Goal: Find specific page/section: Find specific page/section

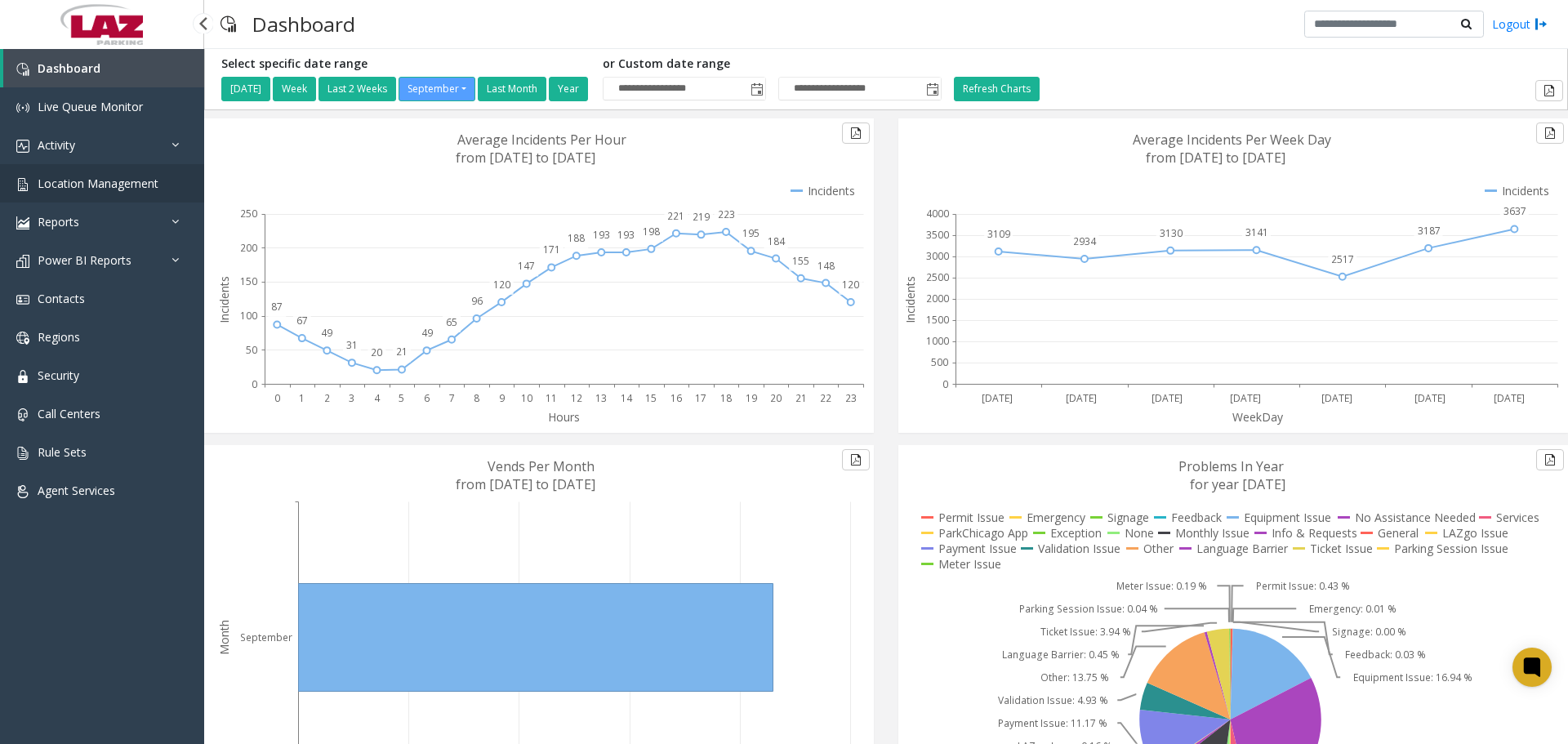
click at [144, 191] on link "Location Management" at bounding box center [102, 183] width 204 height 39
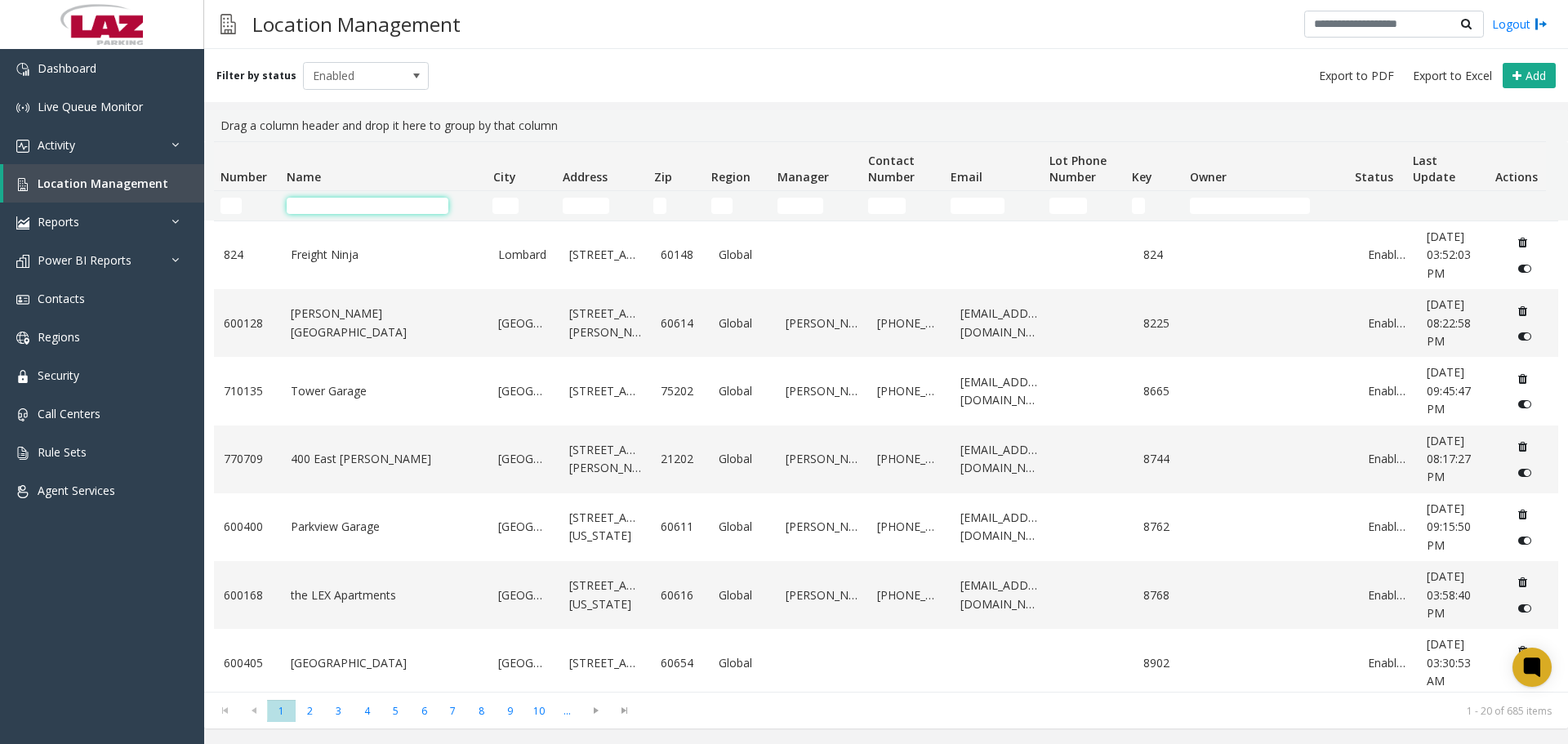
click at [355, 205] on input "Name Filter" at bounding box center [367, 205] width 162 height 16
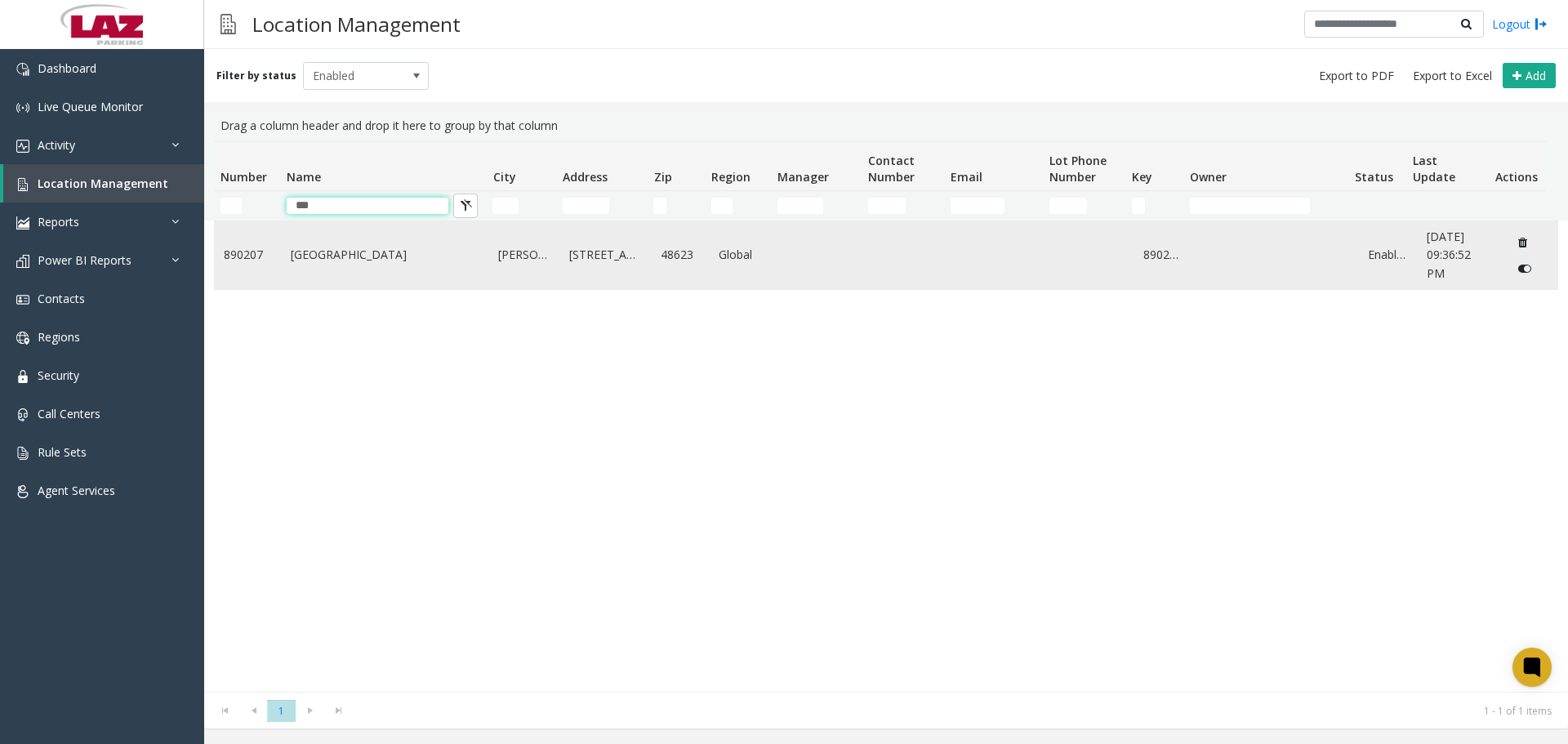
type input "***"
click at [341, 262] on link "MBS International Airport" at bounding box center [385, 254] width 189 height 18
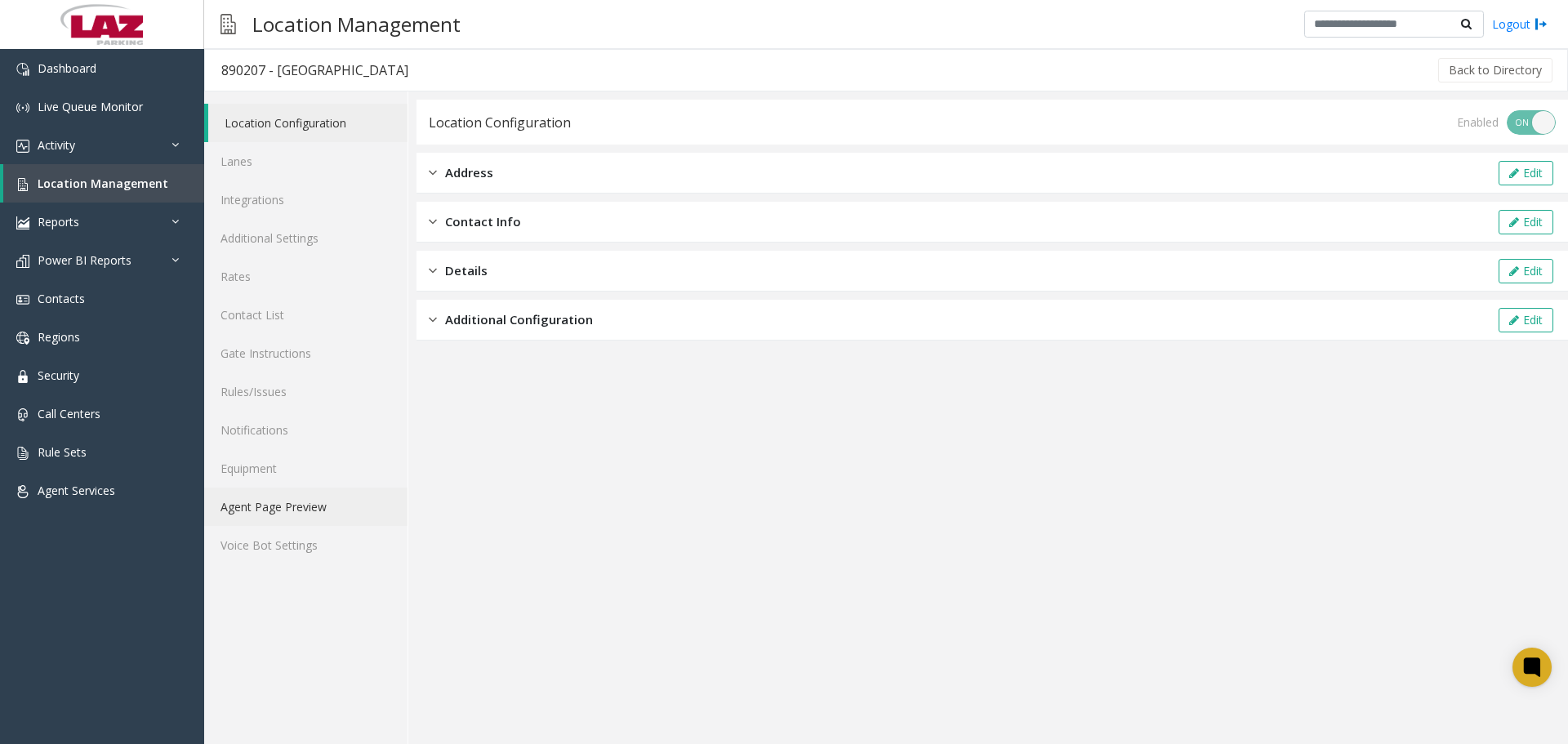
click at [290, 415] on link "Agent Page Preview" at bounding box center [306, 507] width 204 height 39
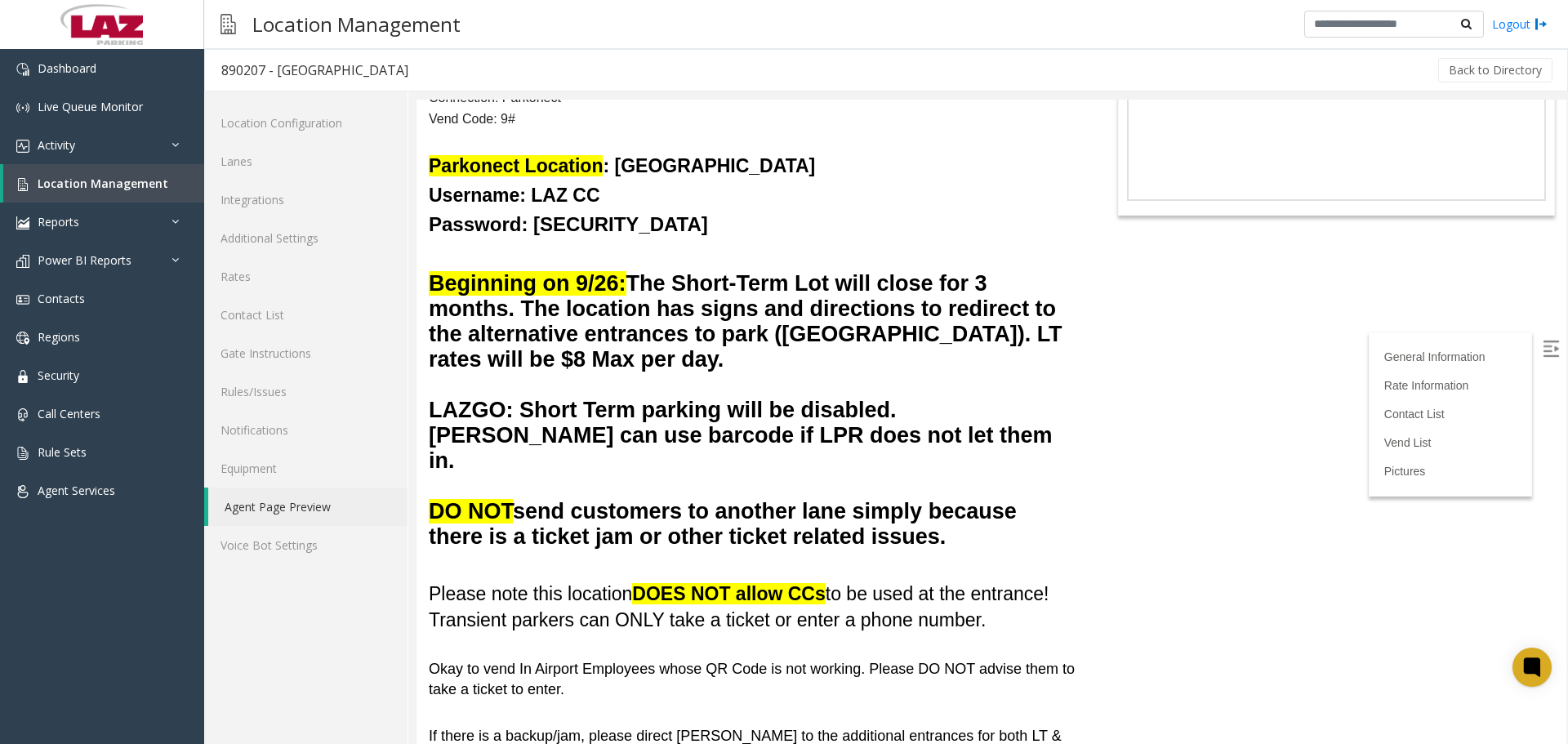
scroll to position [245, 0]
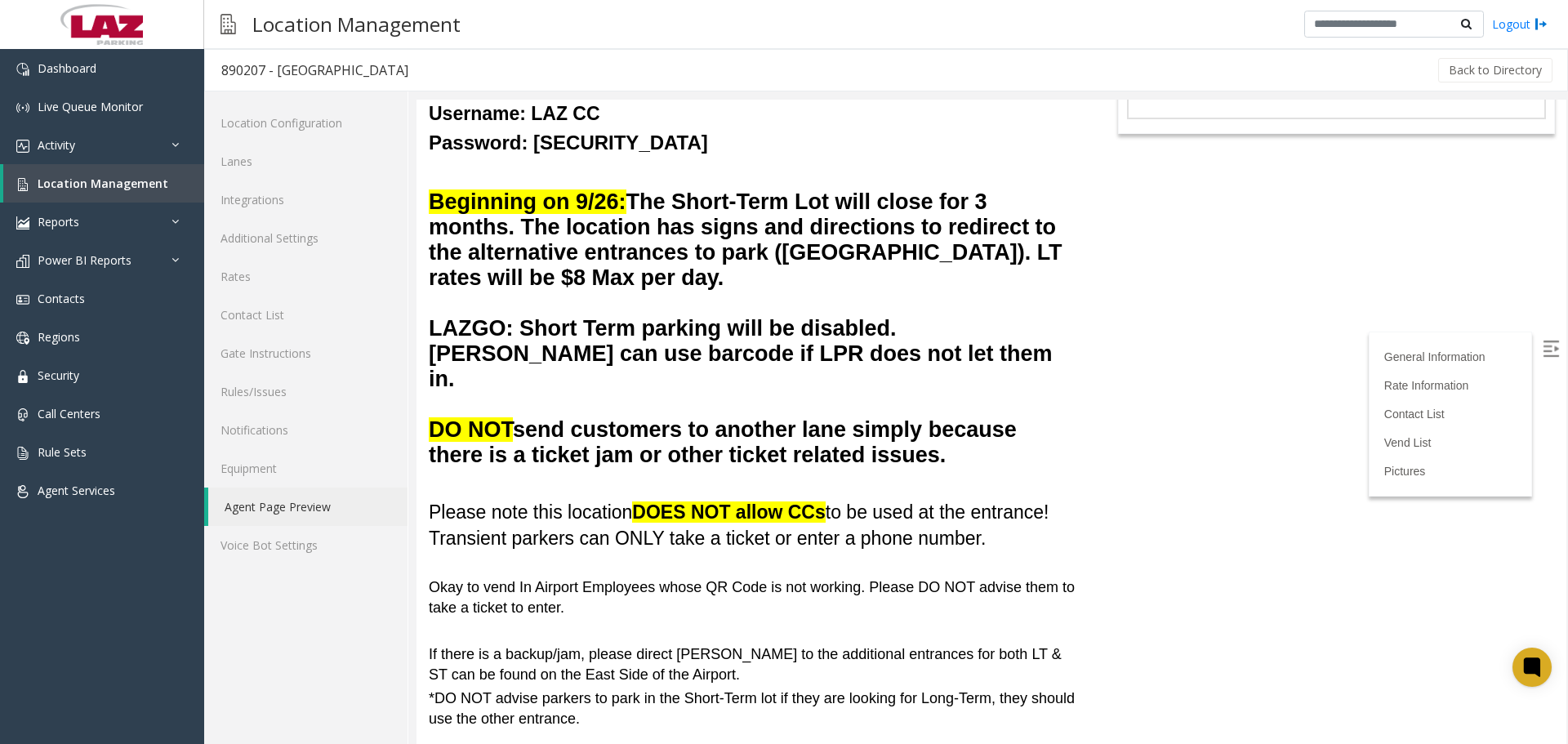
drag, startPoint x: 1149, startPoint y: 137, endPoint x: 1567, endPoint y: 234, distance: 429.1
click at [660, 234] on div at bounding box center [992, 421] width 1151 height 644
drag, startPoint x: 1565, startPoint y: 235, endPoint x: 1557, endPoint y: 183, distance: 52.6
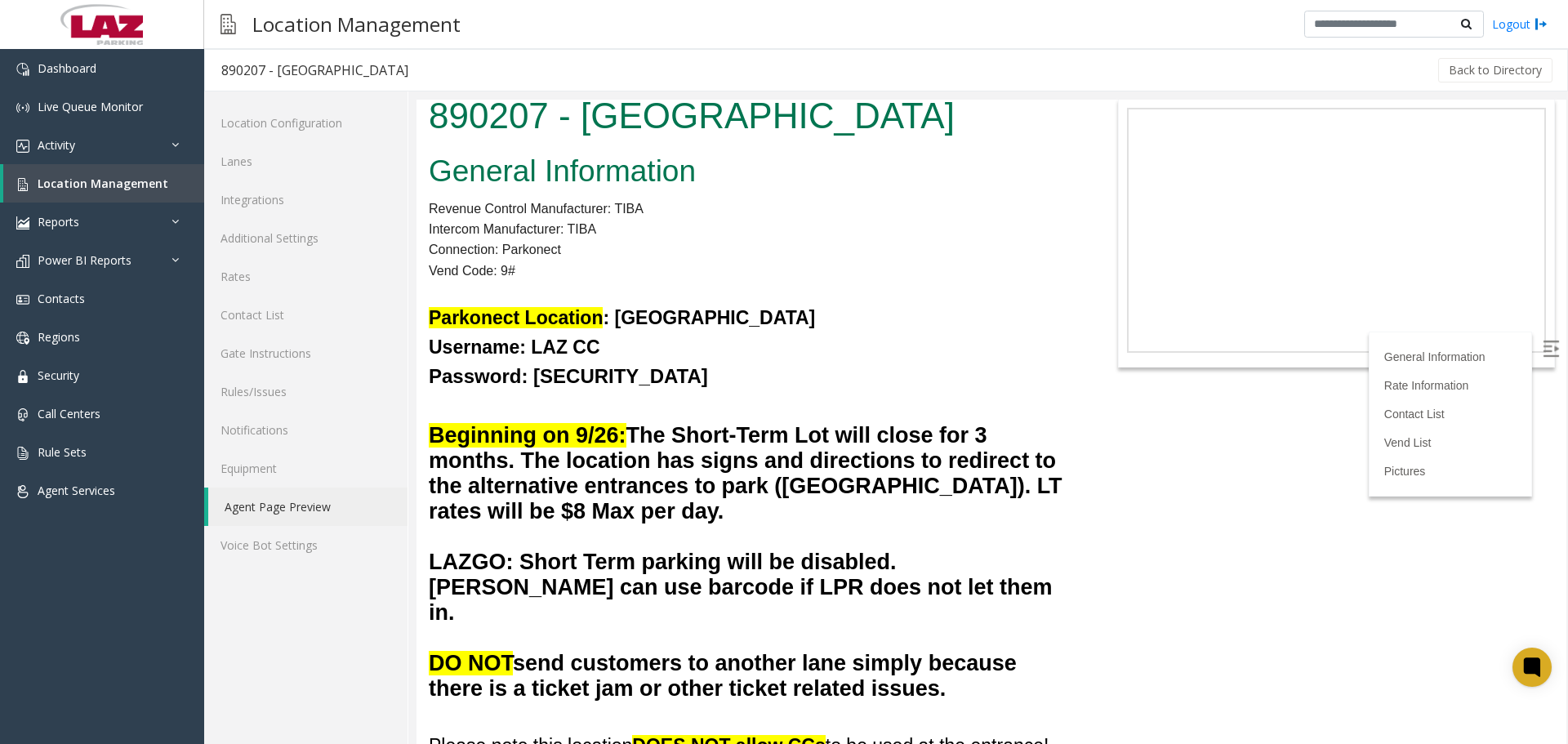
scroll to position [0, 0]
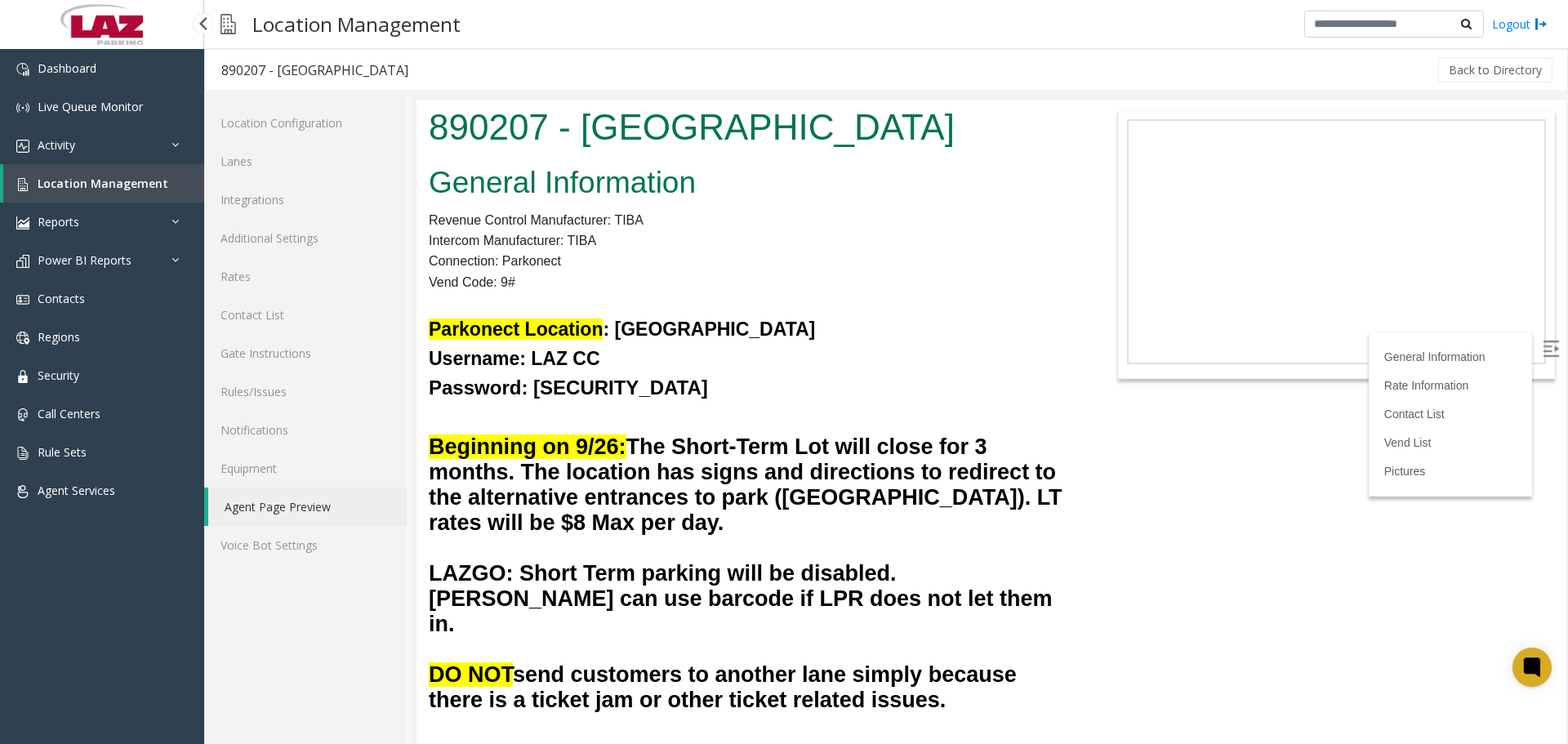
click at [108, 190] on span "Location Management" at bounding box center [103, 183] width 131 height 16
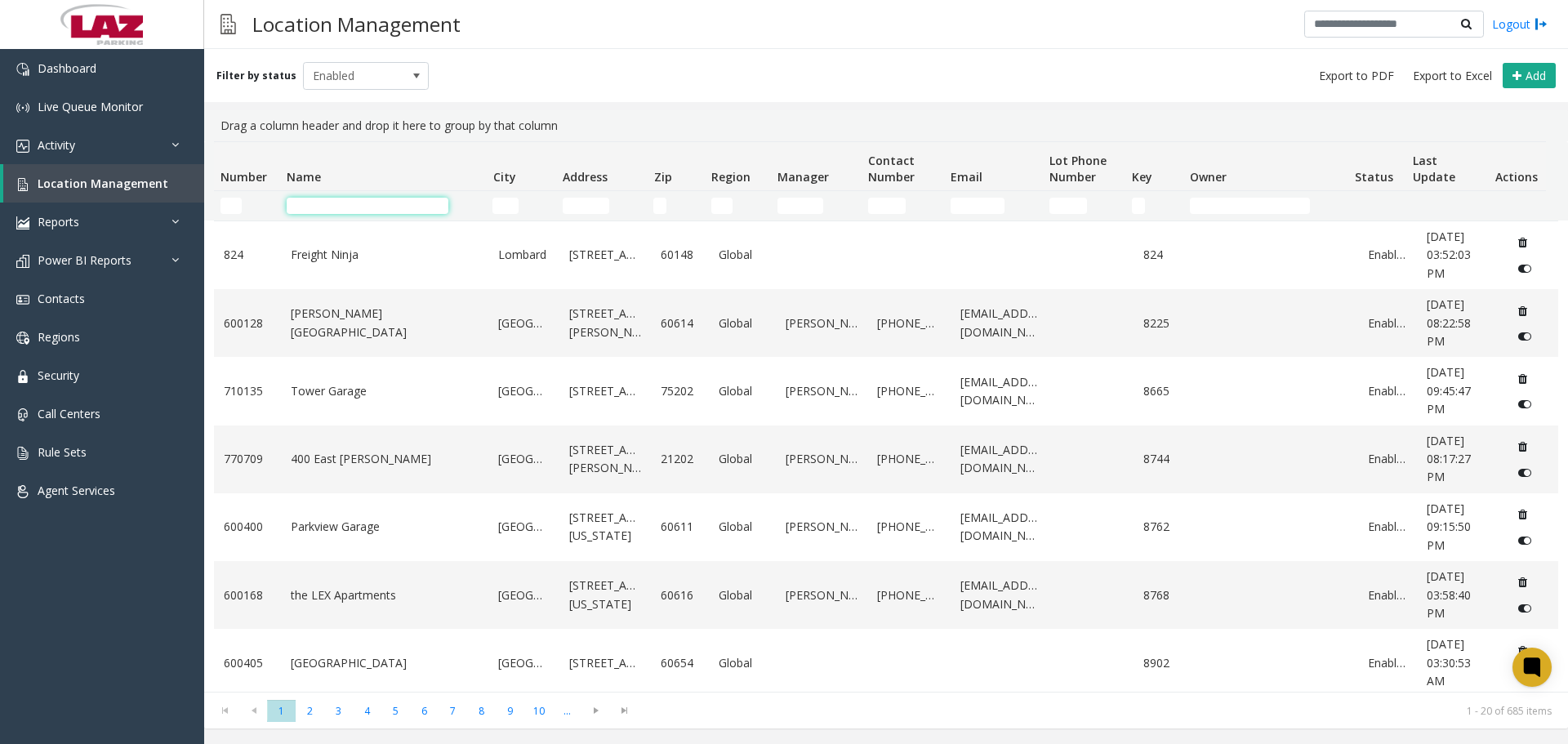
click at [337, 207] on input "Name Filter" at bounding box center [367, 205] width 162 height 16
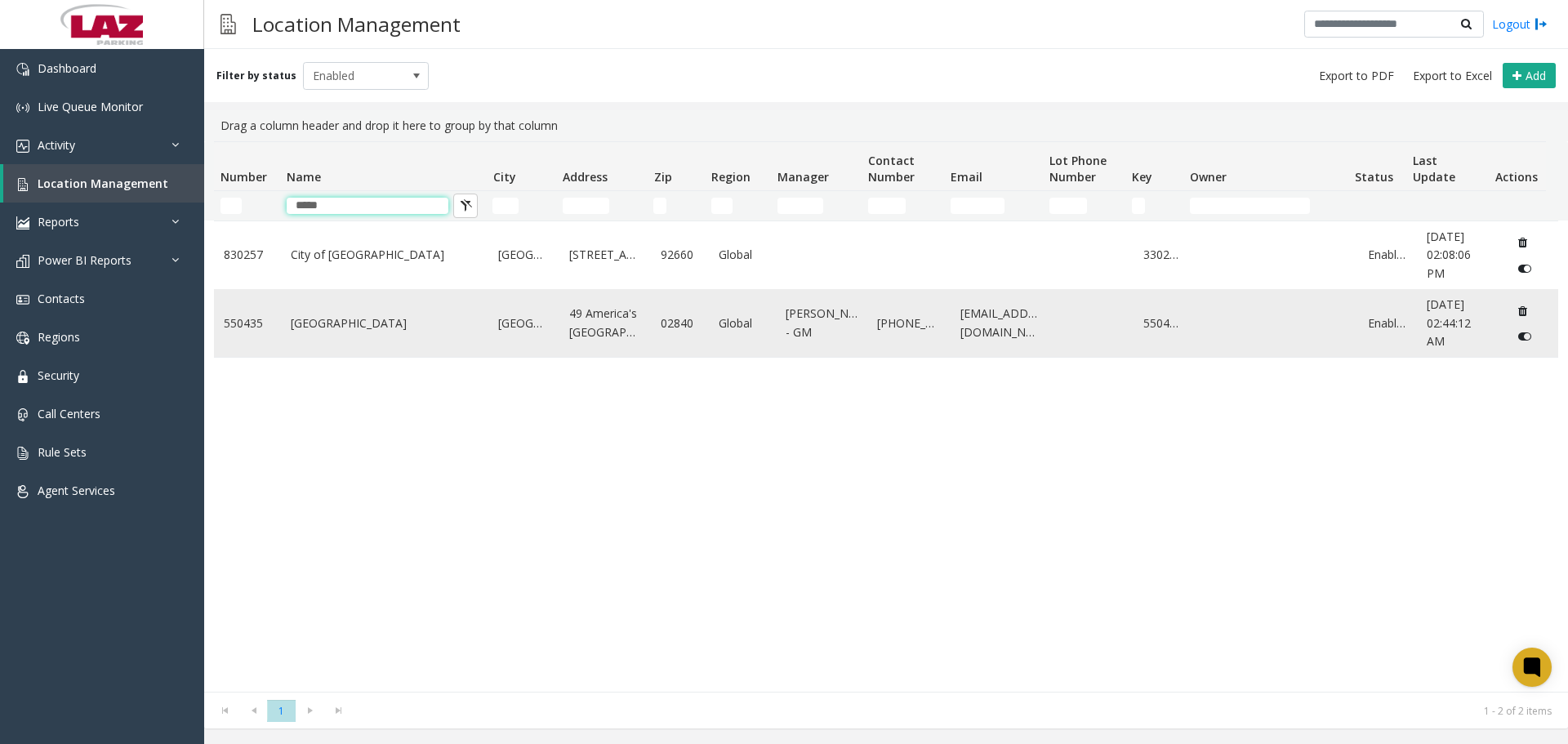
type input "*****"
click at [432, 316] on link "Newport Harbor Hotel & Marina" at bounding box center [385, 323] width 189 height 18
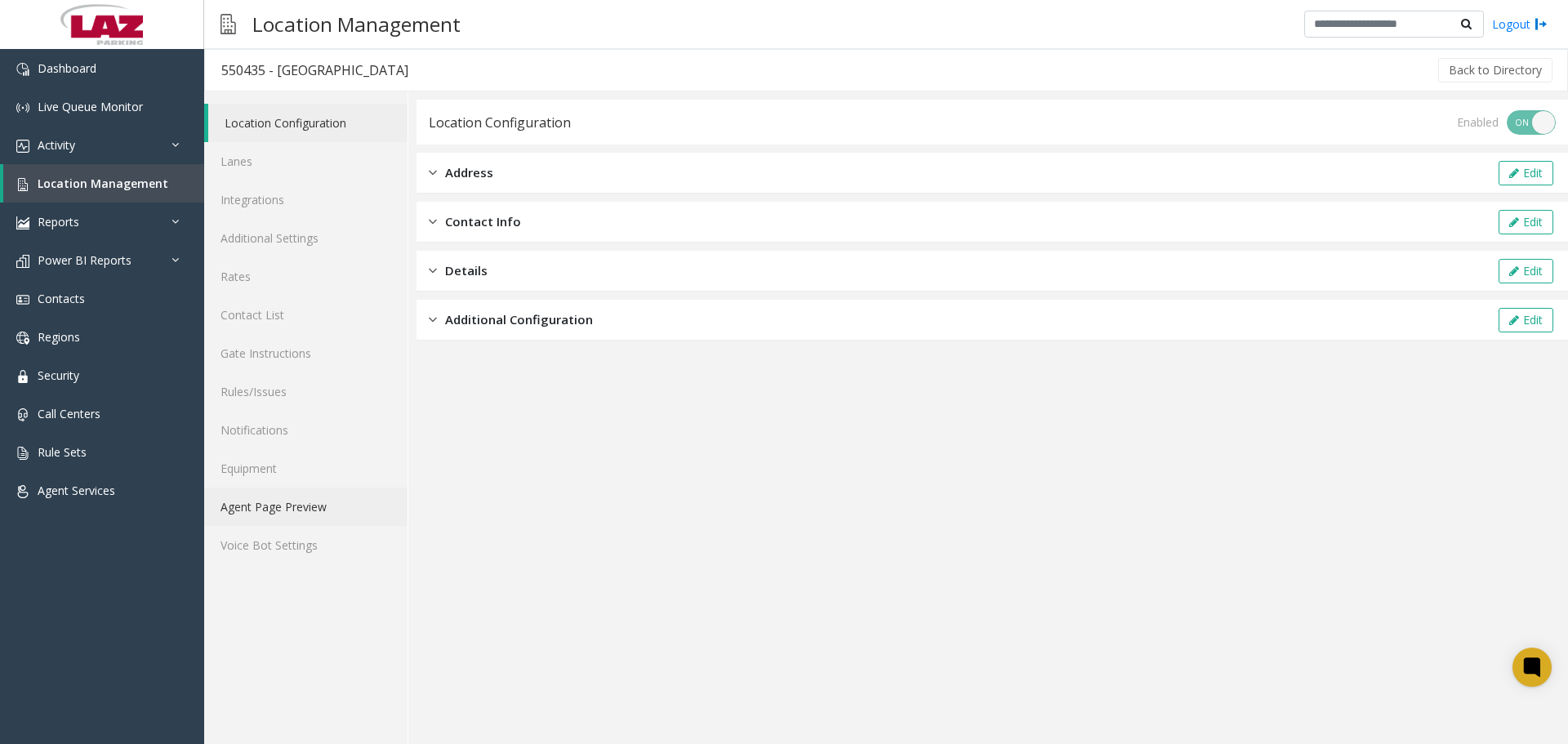
click at [302, 415] on link "Agent Page Preview" at bounding box center [306, 507] width 204 height 39
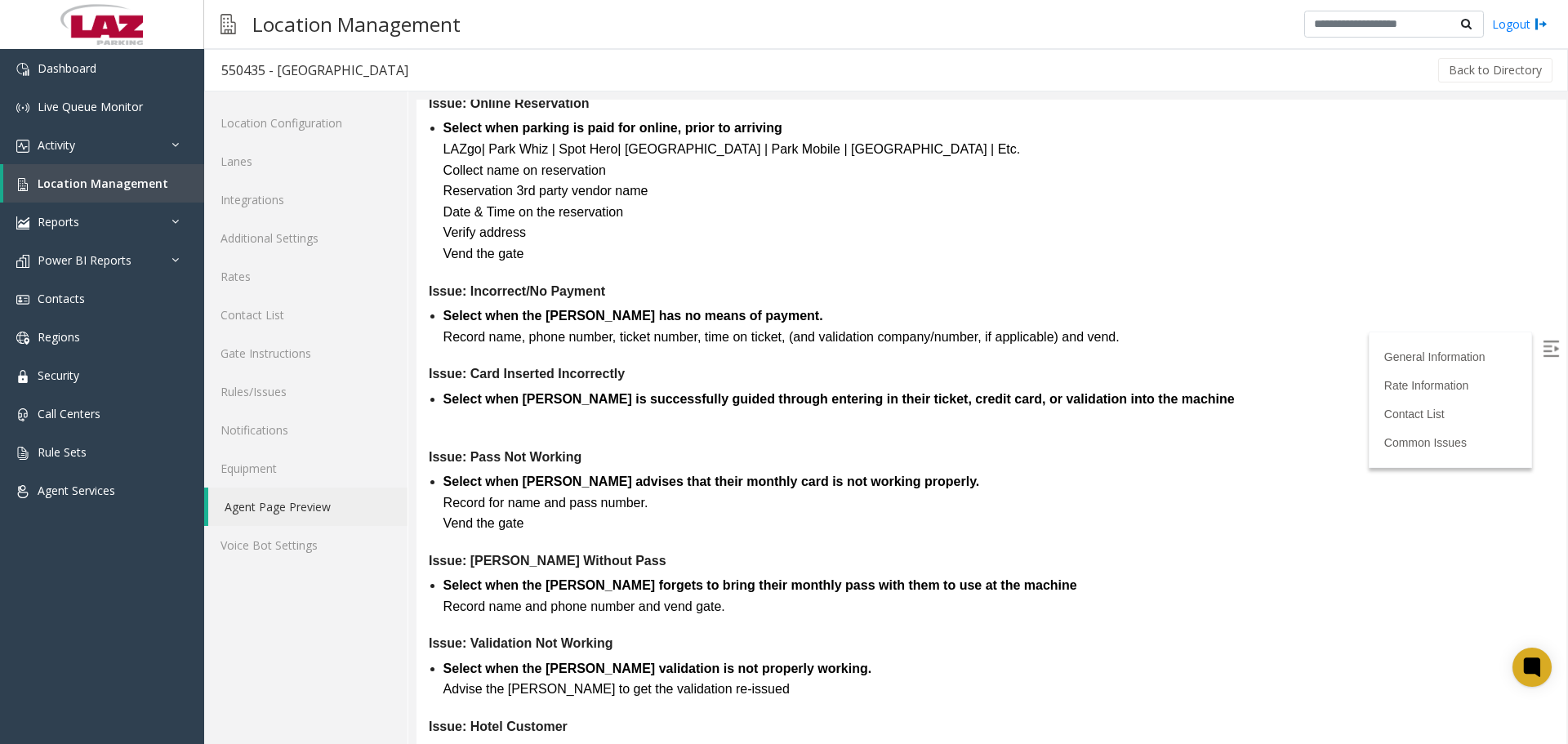
scroll to position [1701, 0]
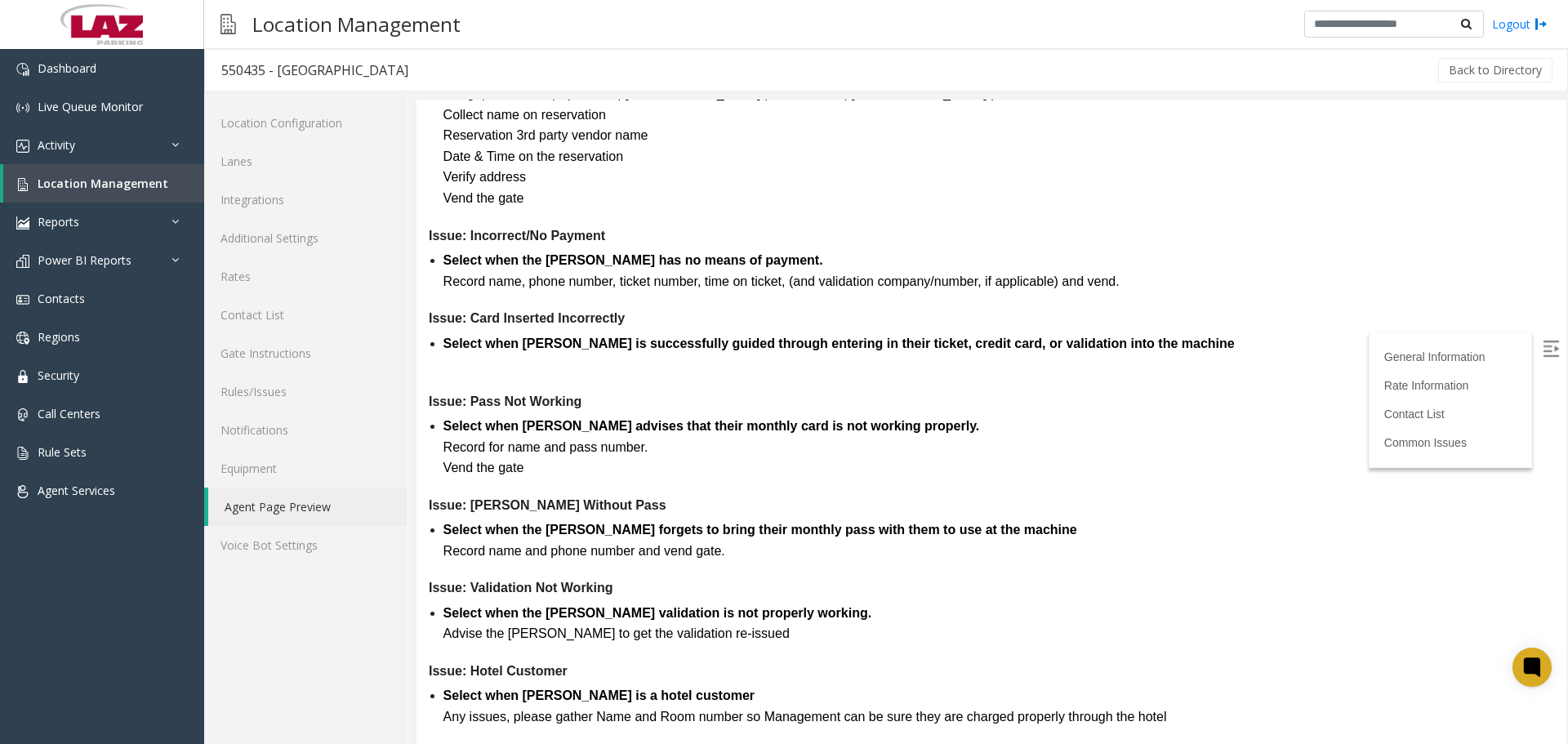
click at [660, 354] on img at bounding box center [1550, 348] width 16 height 16
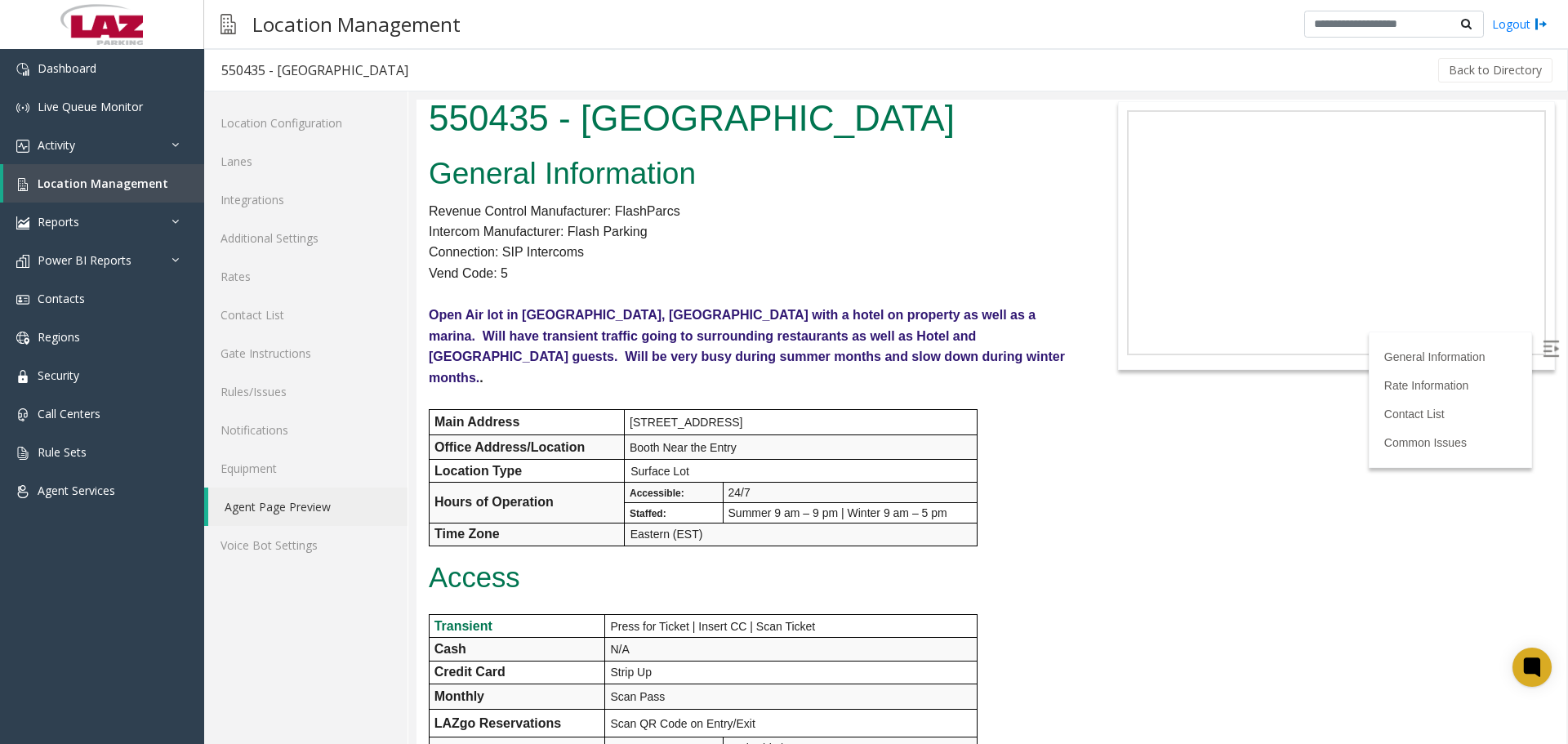
scroll to position [0, 0]
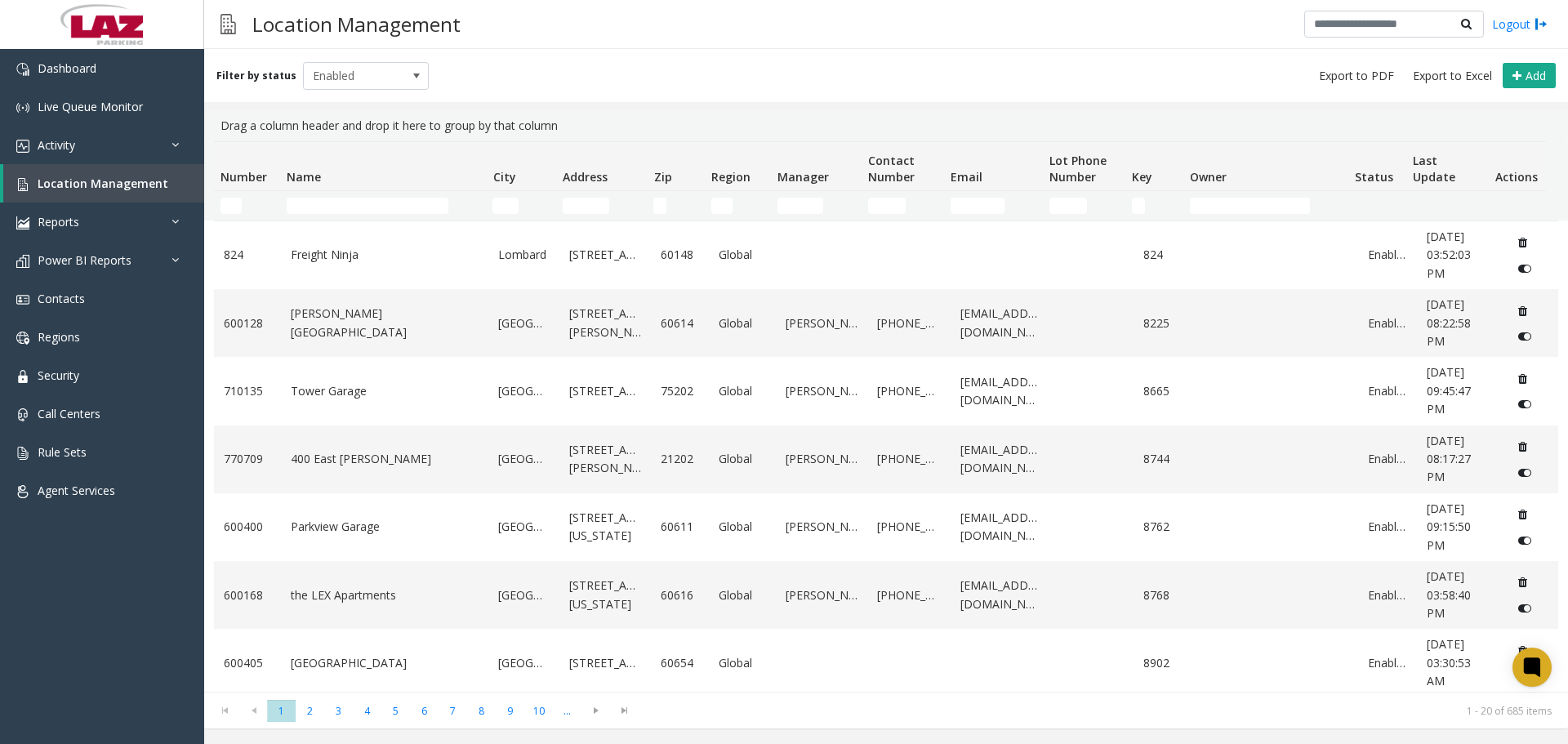
click at [317, 197] on td "Name Filter" at bounding box center [383, 205] width 206 height 29
click at [323, 209] on input "Name Filter" at bounding box center [367, 205] width 162 height 16
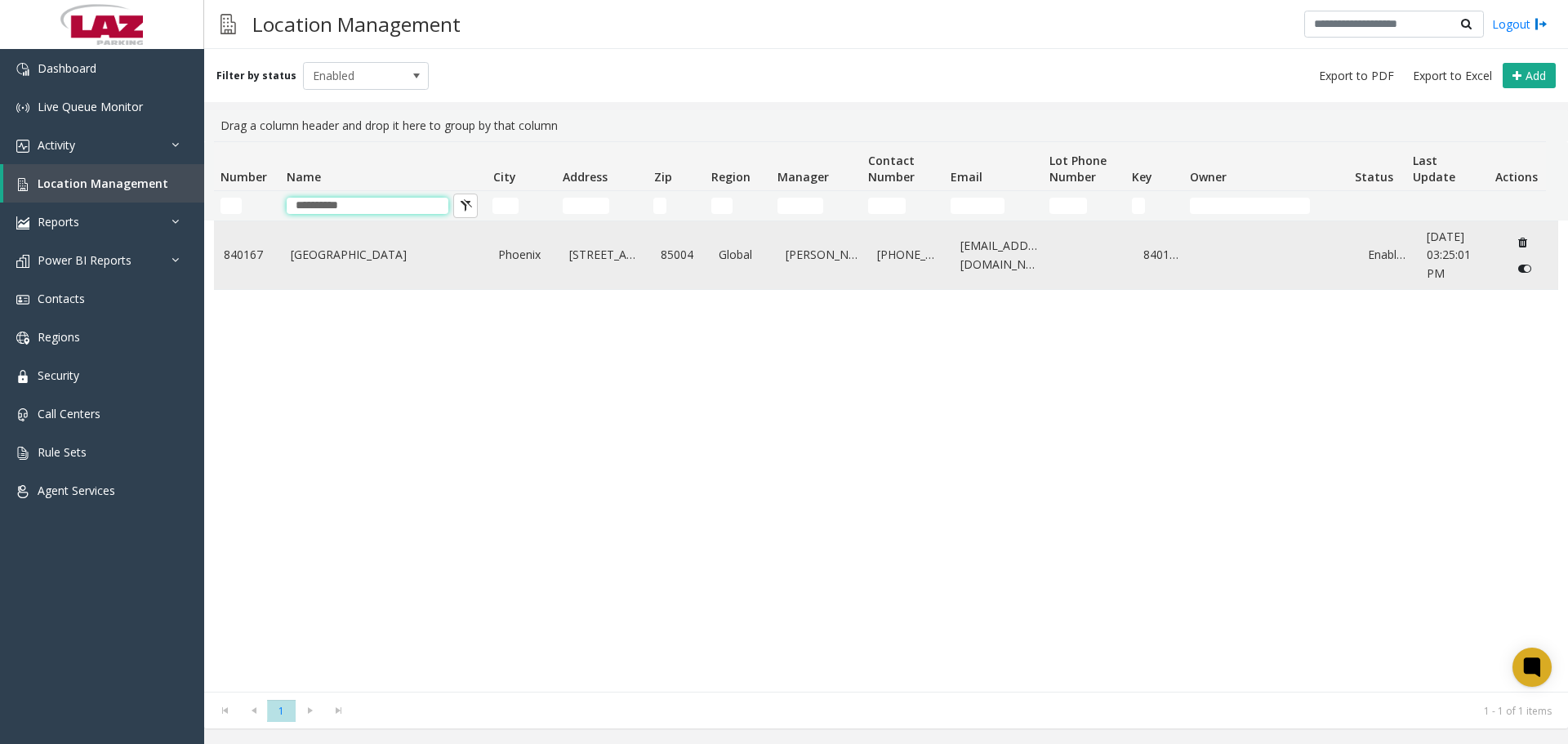
type input "**********"
drag, startPoint x: 317, startPoint y: 245, endPoint x: 323, endPoint y: 251, distance: 8.5
click at [323, 251] on td "[GEOGRAPHIC_DATA]" at bounding box center [385, 255] width 208 height 68
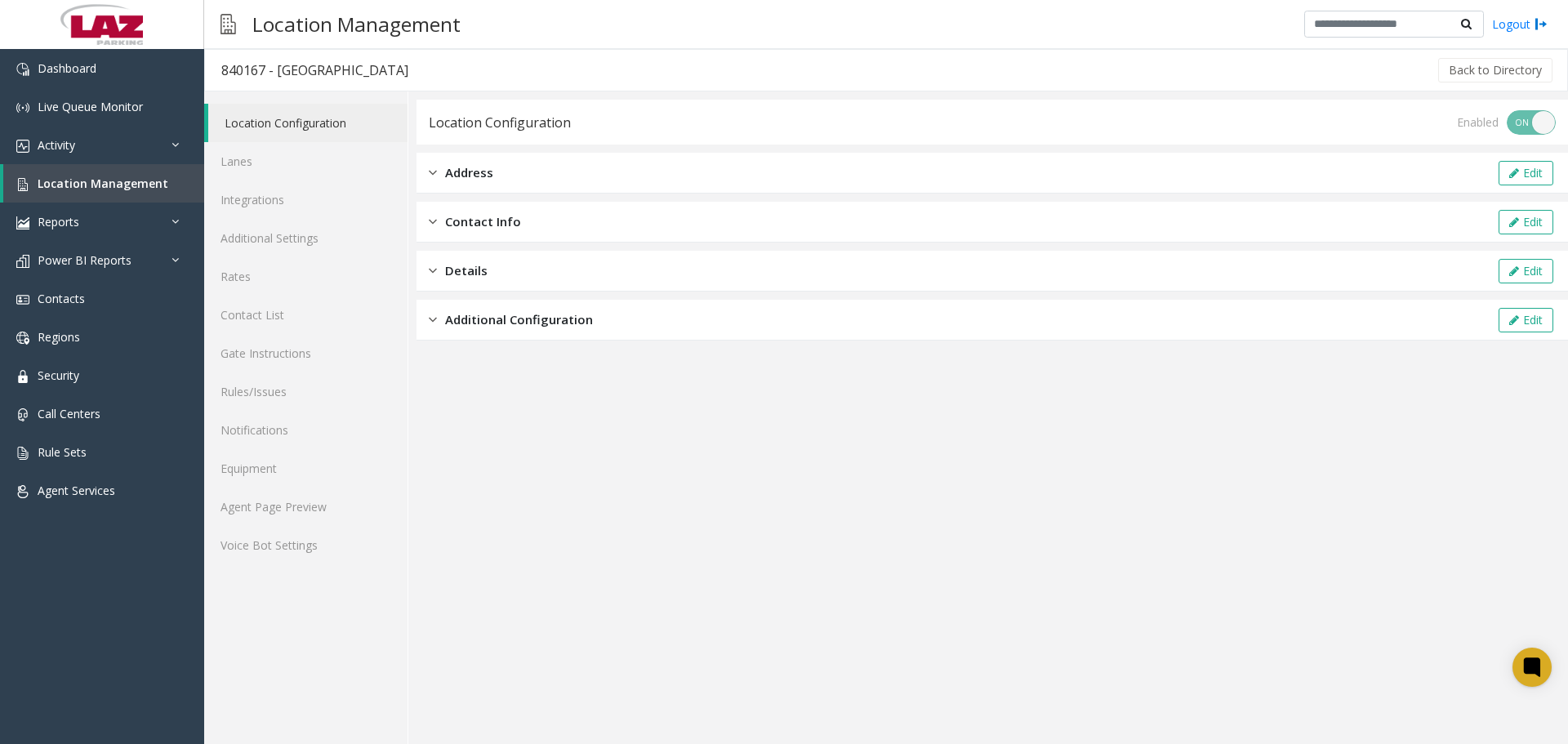
click at [226, 73] on div "840167 - [GEOGRAPHIC_DATA]" at bounding box center [314, 70] width 187 height 21
click at [229, 75] on div "840167 - [GEOGRAPHIC_DATA]" at bounding box center [314, 70] width 187 height 21
copy div "840167"
click at [131, 177] on span "Location Management" at bounding box center [103, 183] width 131 height 16
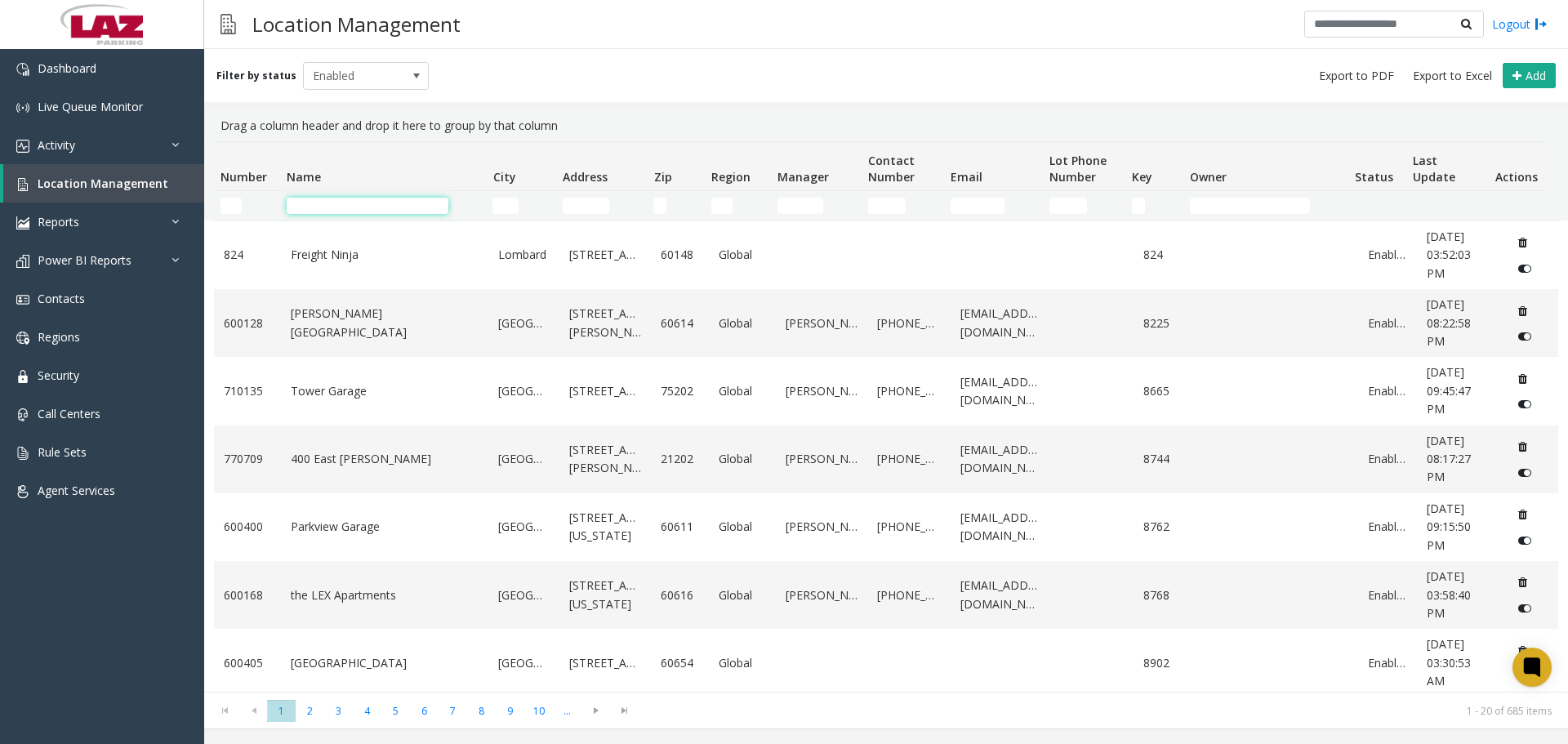
click at [313, 206] on input "Name Filter" at bounding box center [367, 205] width 162 height 16
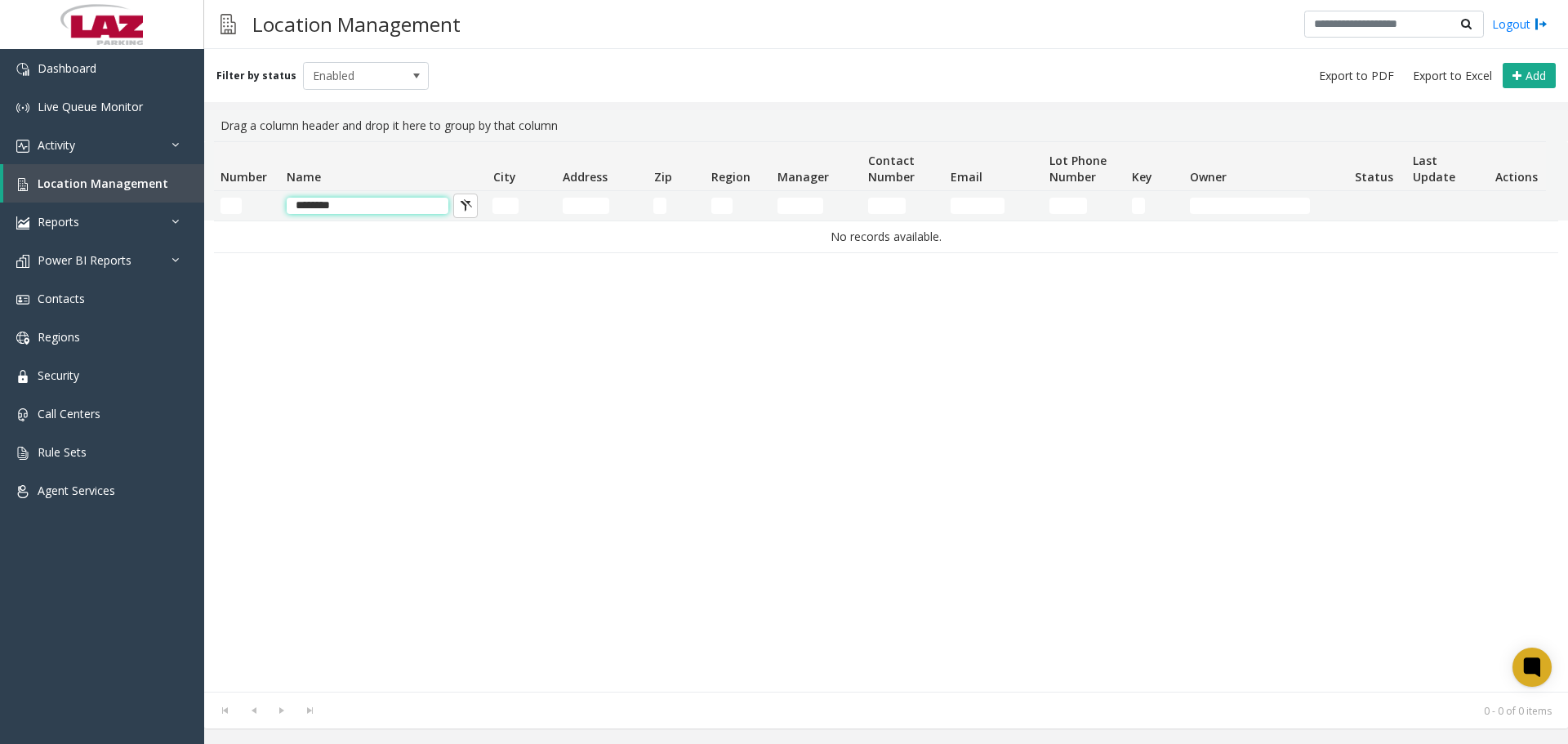
click at [303, 206] on input "********" at bounding box center [367, 205] width 162 height 16
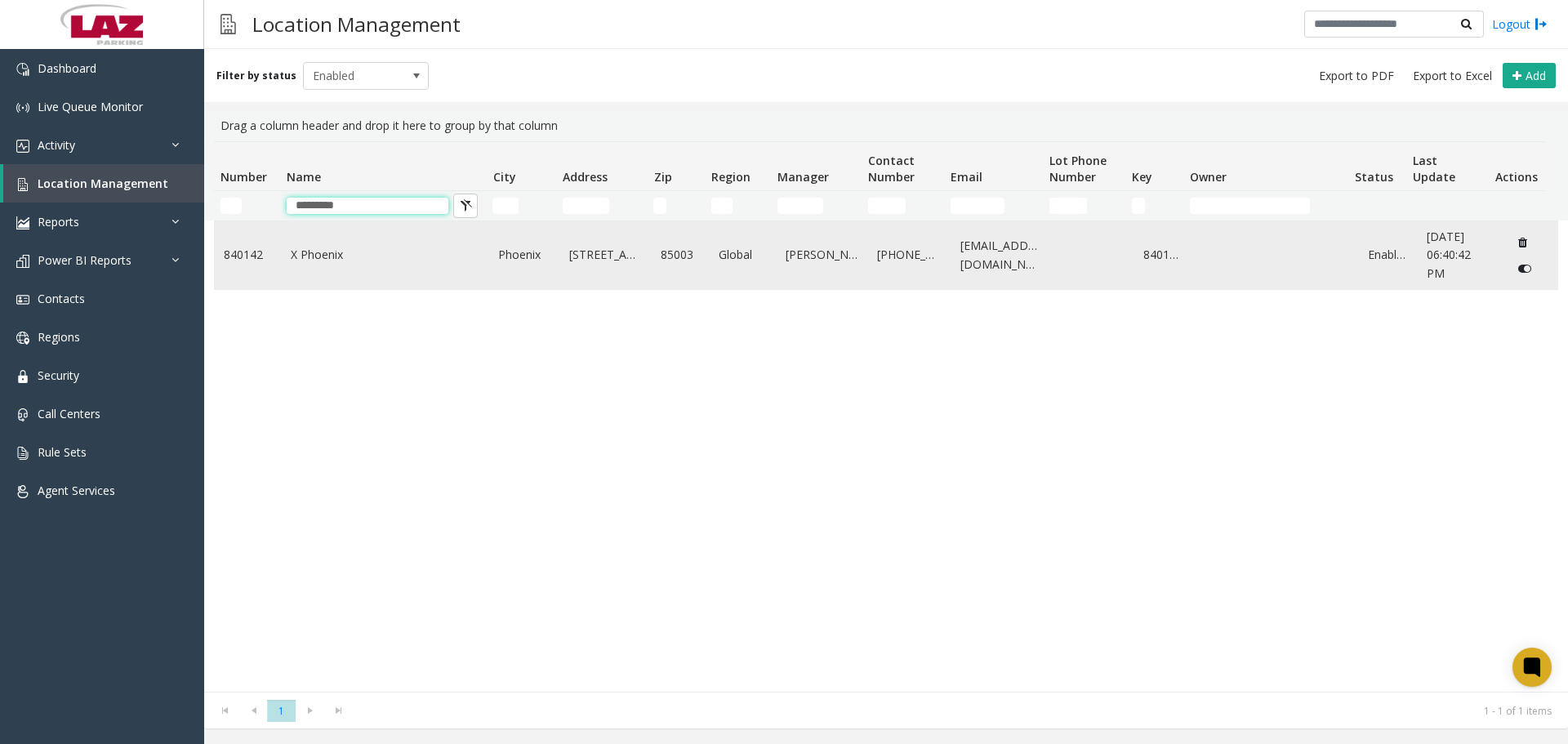
type input "*********"
click at [338, 245] on td "X Phoenix" at bounding box center [385, 255] width 208 height 68
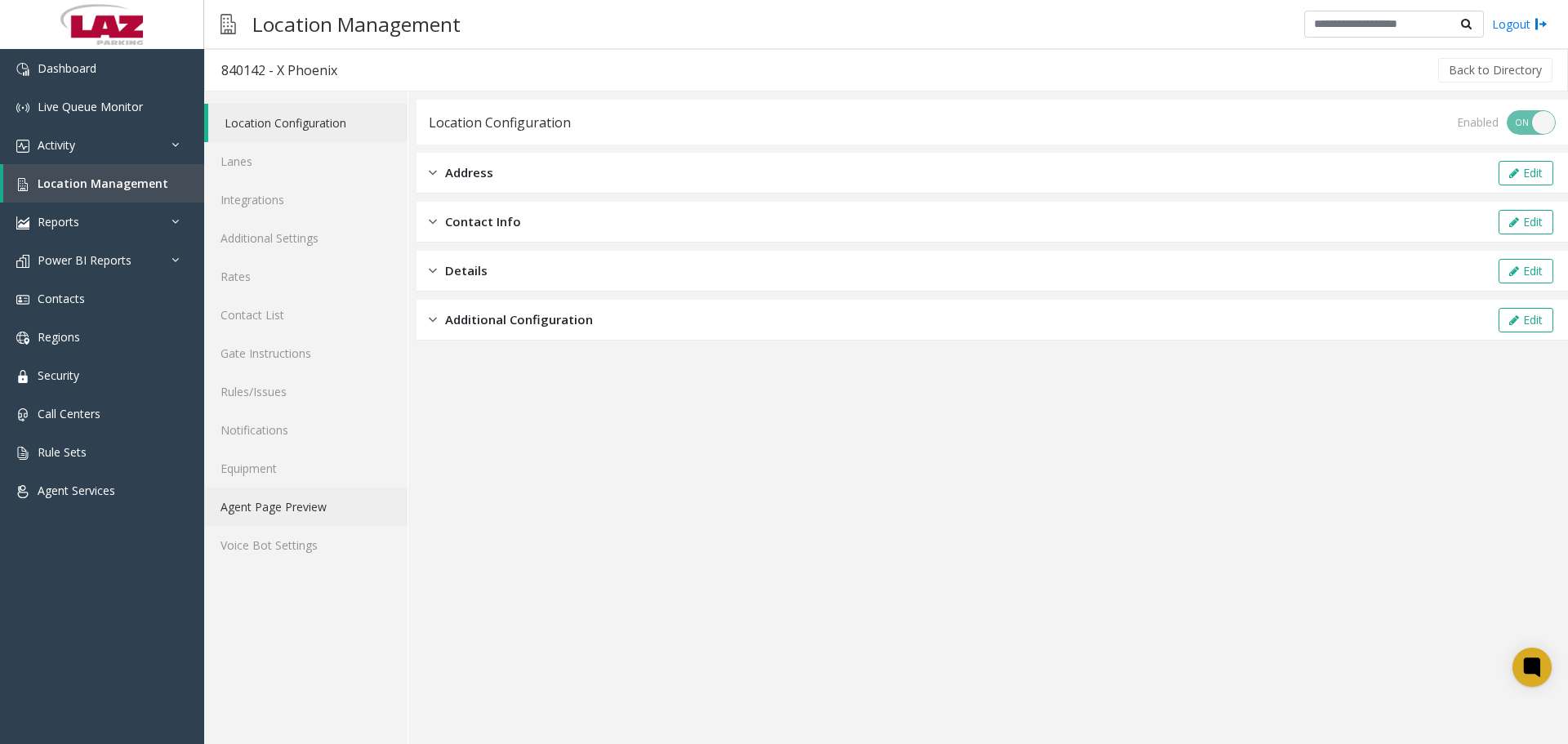
click at [277, 497] on link "Agent Page Preview" at bounding box center [306, 507] width 204 height 39
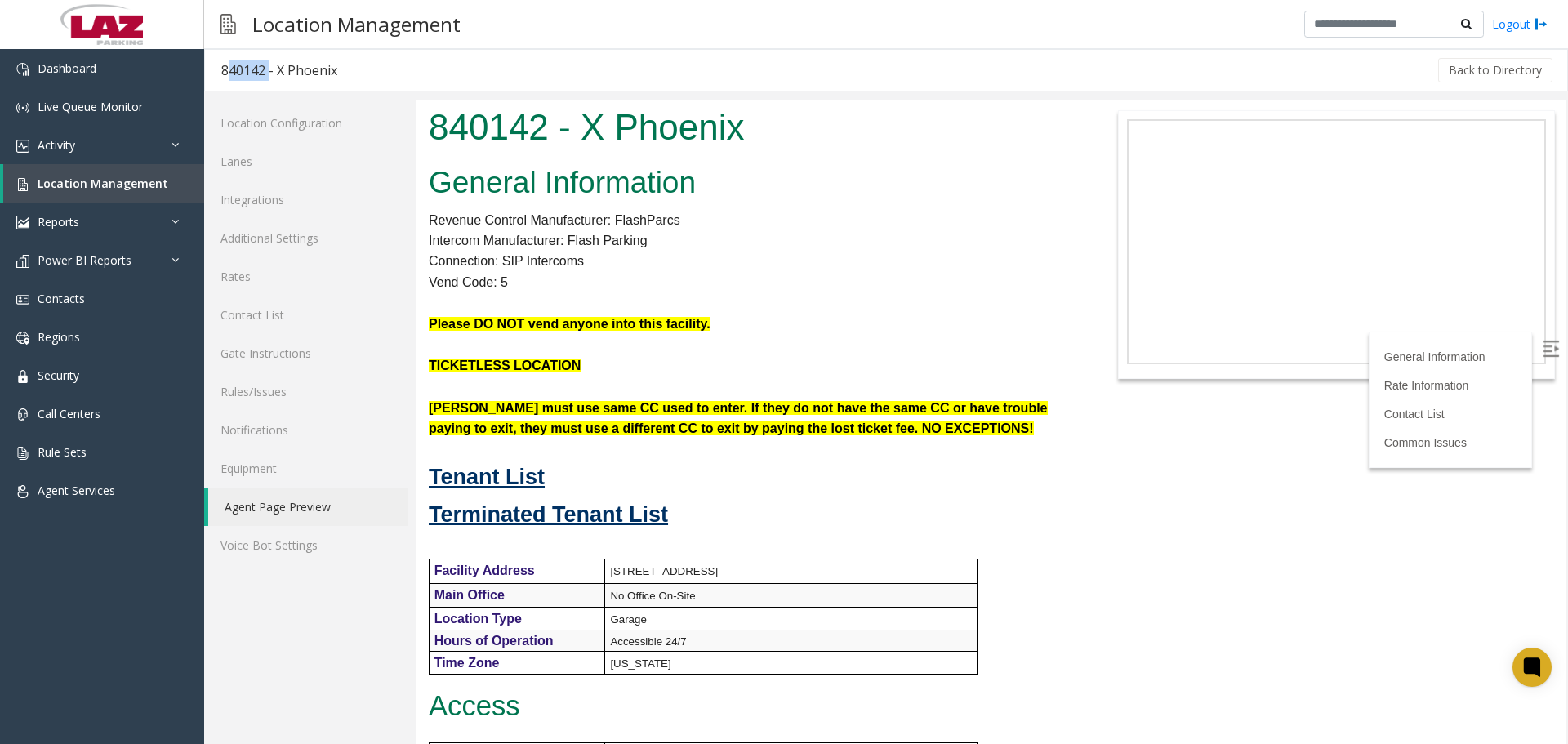
drag, startPoint x: 265, startPoint y: 71, endPoint x: 223, endPoint y: 77, distance: 42.4
click at [223, 77] on div "840142 - X Phoenix" at bounding box center [279, 70] width 116 height 21
copy div "840142"
